Goal: Information Seeking & Learning: Learn about a topic

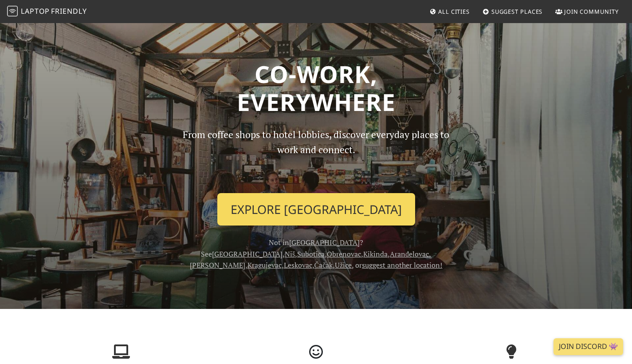
click at [312, 196] on link "Explore Belgrade" at bounding box center [316, 209] width 198 height 33
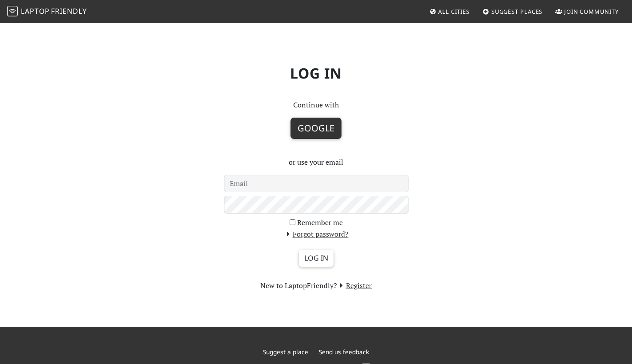
click at [313, 131] on button "Google" at bounding box center [316, 128] width 51 height 21
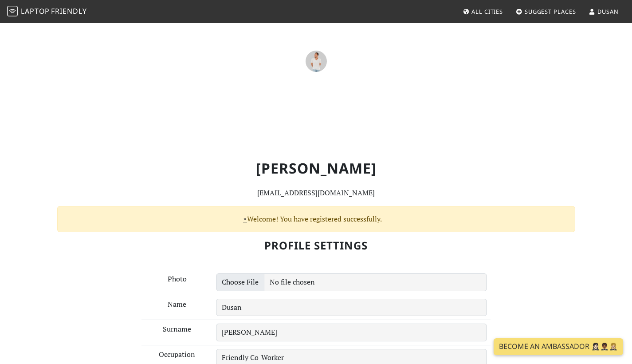
click at [81, 15] on span "Friendly" at bounding box center [68, 11] width 35 height 10
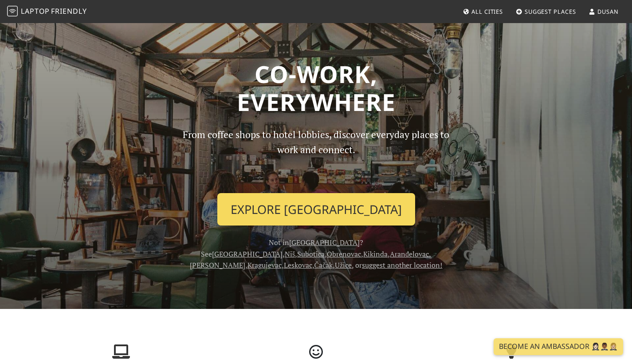
click at [288, 207] on link "Explore [GEOGRAPHIC_DATA]" at bounding box center [316, 209] width 198 height 33
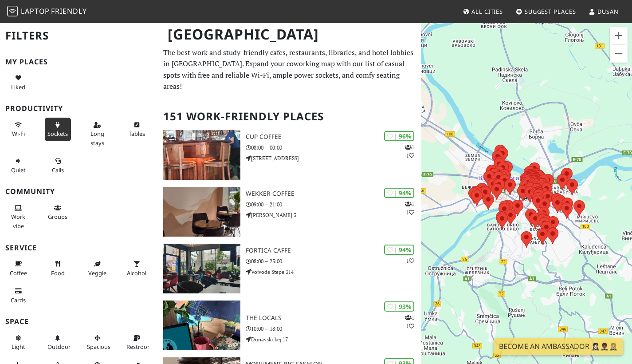
click at [58, 127] on button "Sockets" at bounding box center [58, 130] width 26 height 24
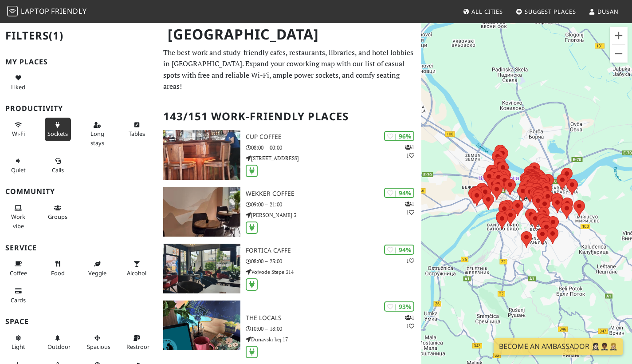
click at [63, 130] on span "Sockets" at bounding box center [57, 134] width 20 height 8
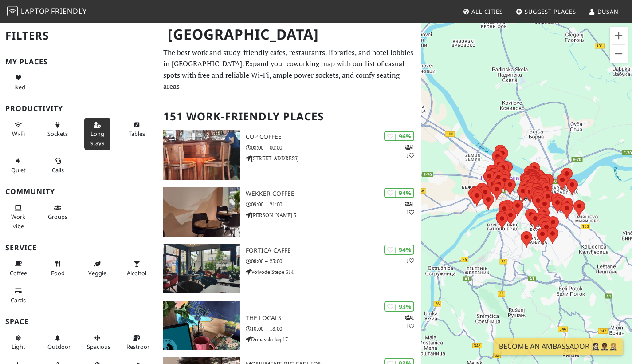
click at [97, 130] on span "Long stays" at bounding box center [98, 138] width 14 height 17
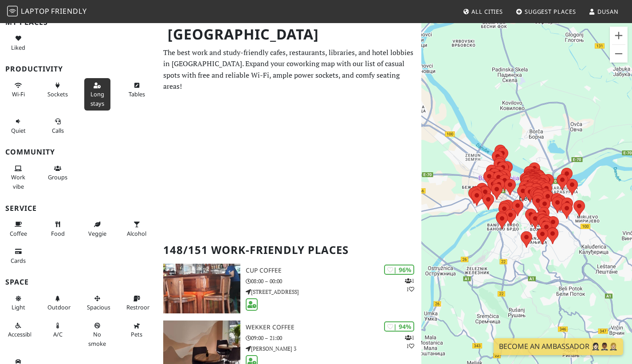
scroll to position [44, 0]
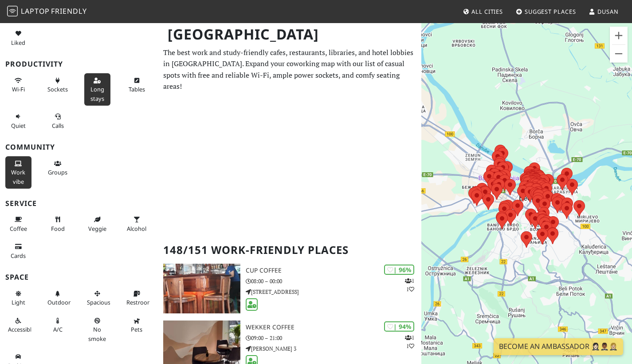
click at [17, 168] on span "Work vibe" at bounding box center [18, 176] width 14 height 17
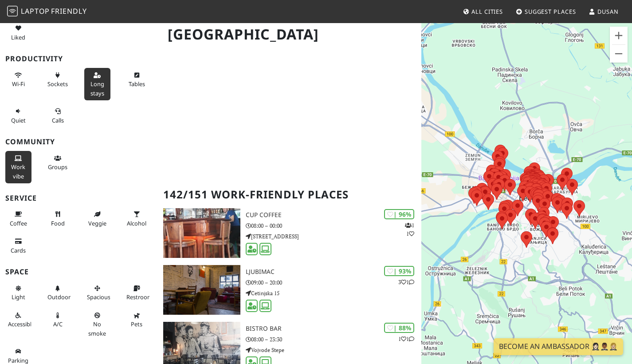
scroll to position [58, 0]
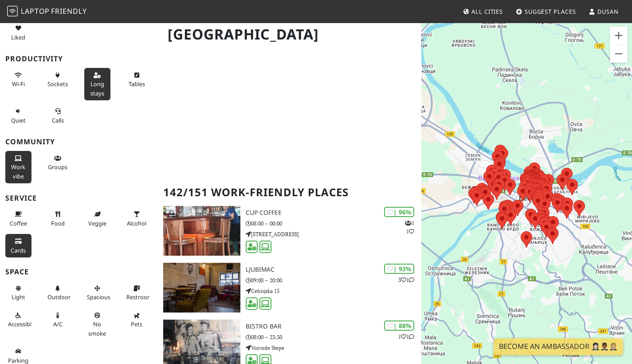
click at [21, 234] on button "Cards" at bounding box center [18, 246] width 26 height 24
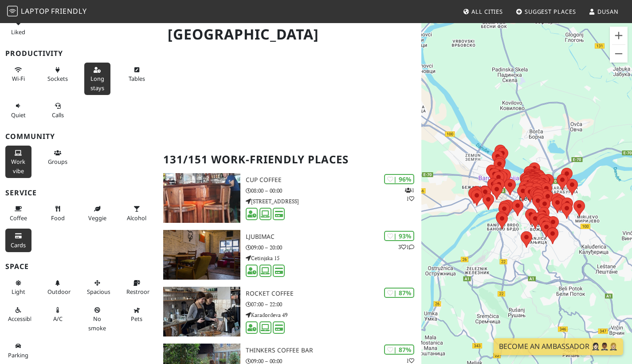
scroll to position [50, 0]
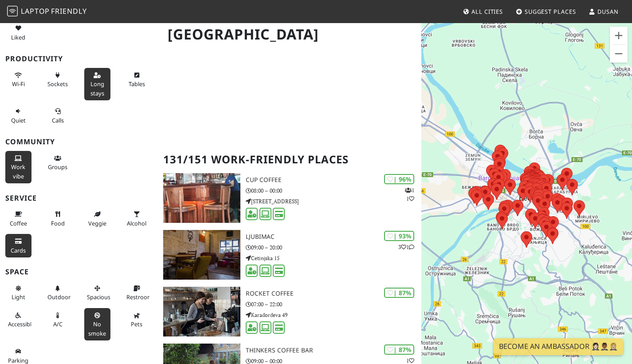
click at [95, 313] on icon at bounding box center [97, 316] width 7 height 6
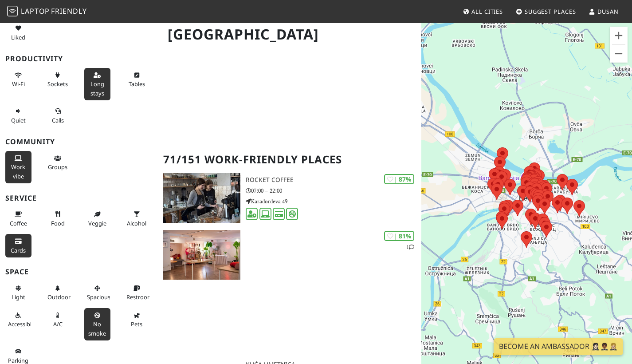
click at [93, 320] on span "No smoke" at bounding box center [97, 328] width 18 height 17
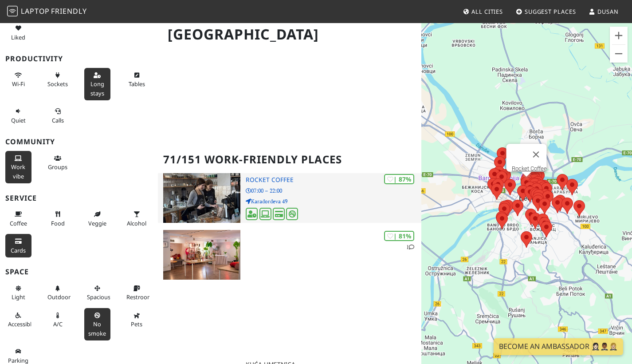
click at [308, 186] on p "07:00 – 22:00" at bounding box center [334, 190] width 176 height 8
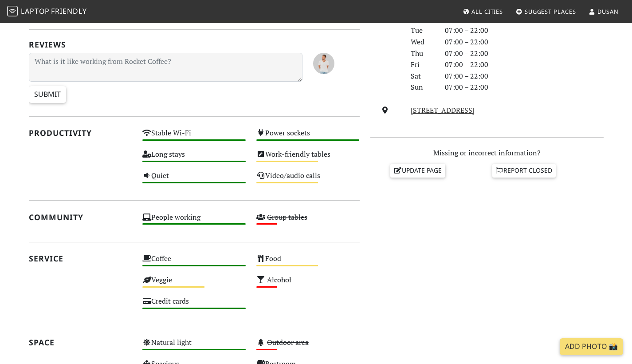
scroll to position [271, 0]
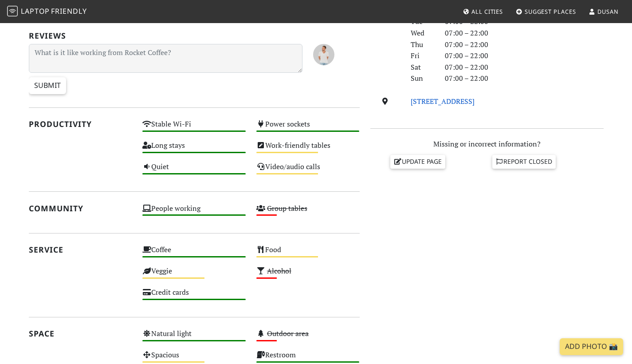
click at [456, 96] on link "[STREET_ADDRESS]" at bounding box center [443, 101] width 64 height 10
